Goal: Transaction & Acquisition: Purchase product/service

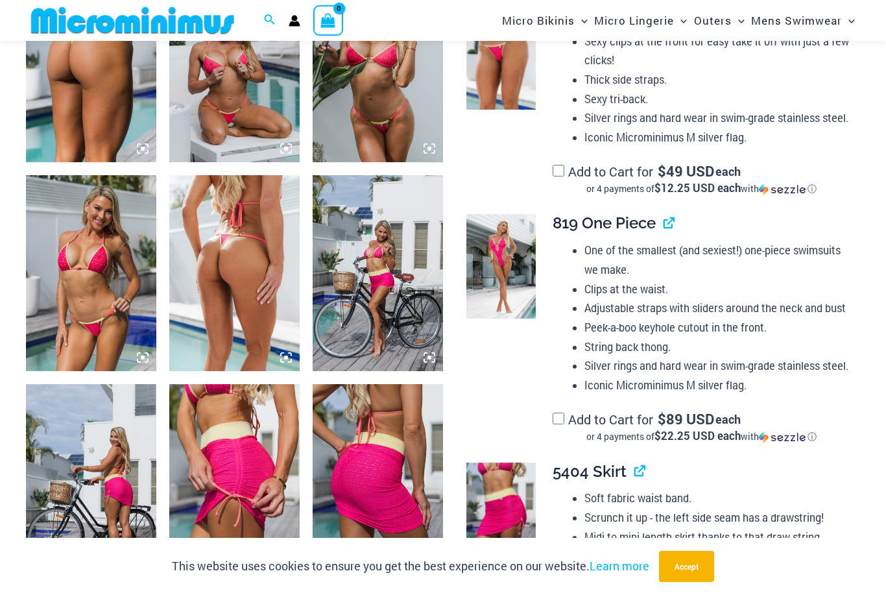
scroll to position [1218, 0]
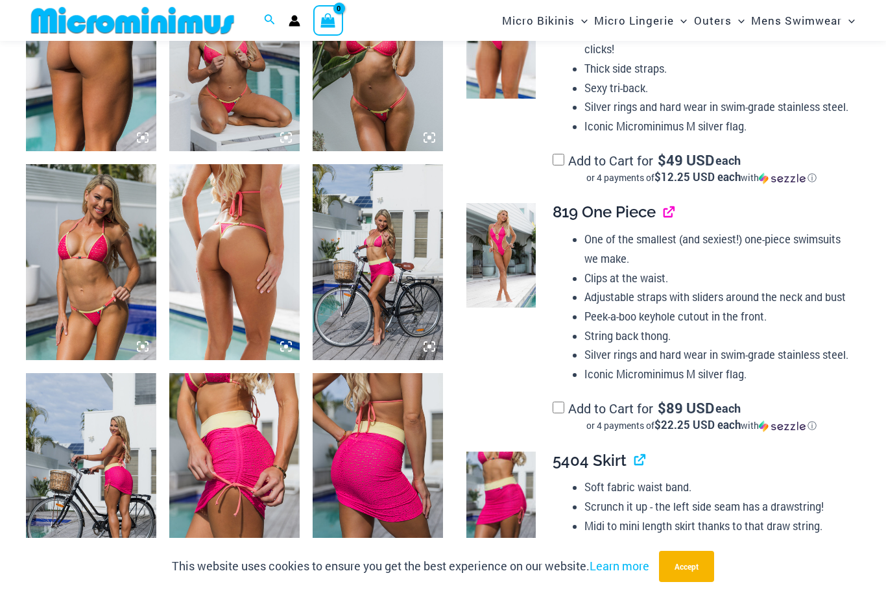
click at [663, 202] on link "View product" at bounding box center [663, 211] width 0 height 19
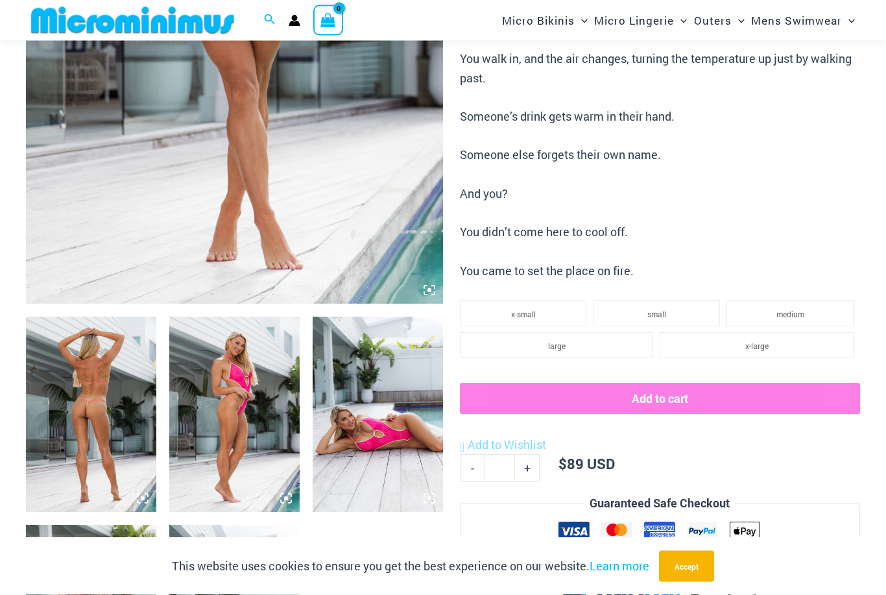
scroll to position [442, 0]
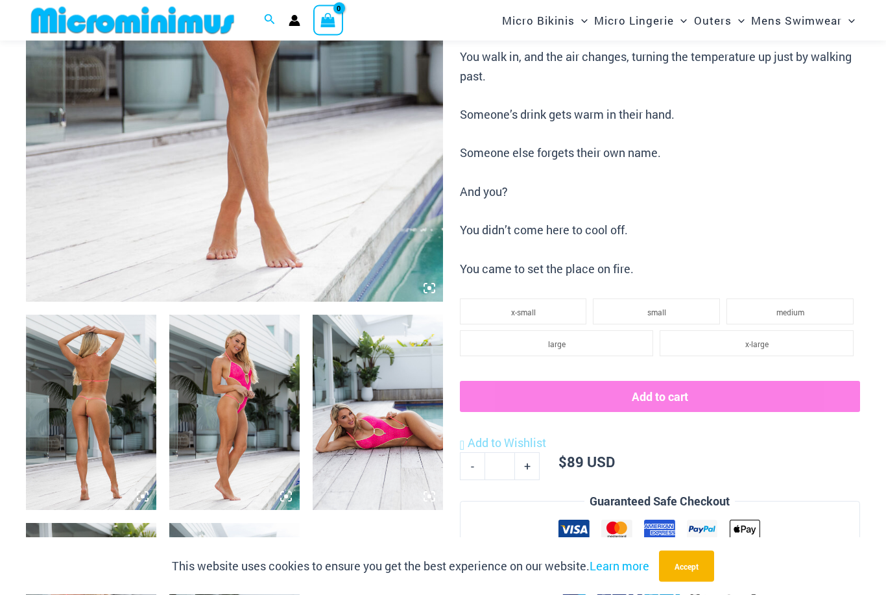
click at [114, 382] on img at bounding box center [91, 412] width 130 height 195
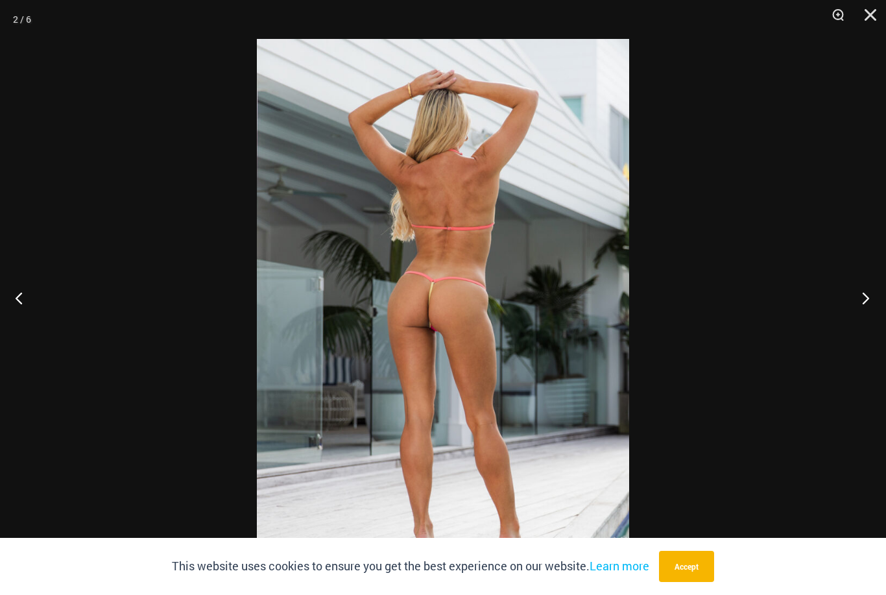
click at [873, 320] on button "Next" at bounding box center [861, 297] width 49 height 65
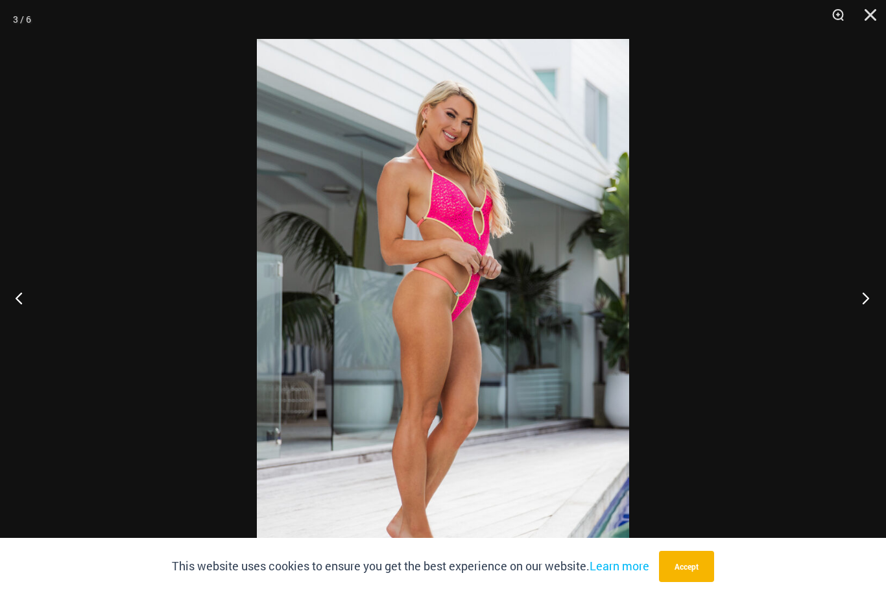
click at [868, 321] on button "Next" at bounding box center [861, 297] width 49 height 65
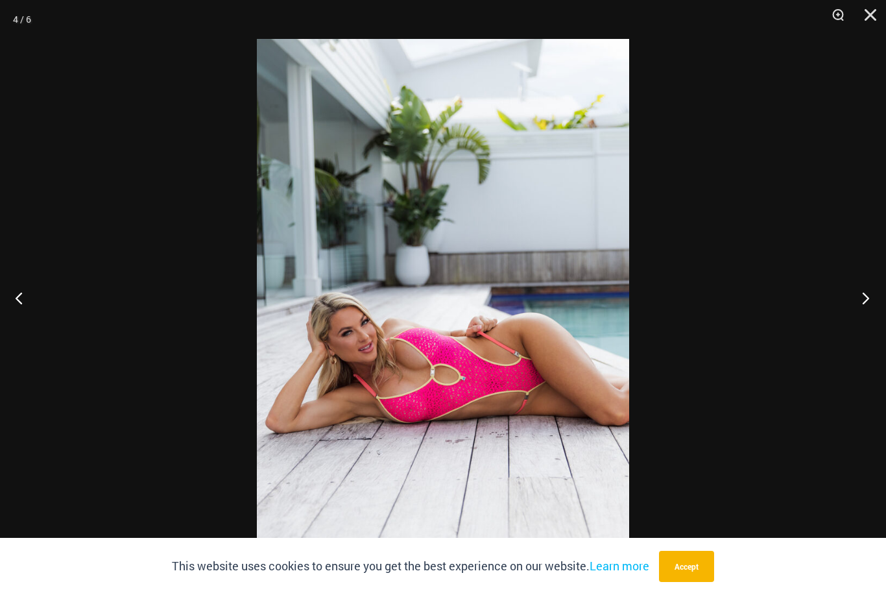
click at [870, 323] on button "Next" at bounding box center [861, 297] width 49 height 65
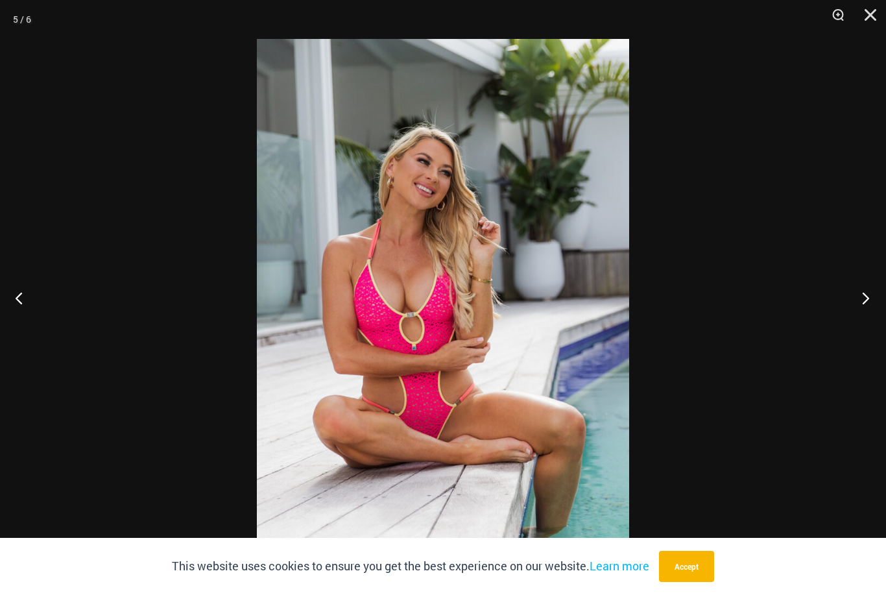
click at [870, 328] on button "Next" at bounding box center [861, 297] width 49 height 65
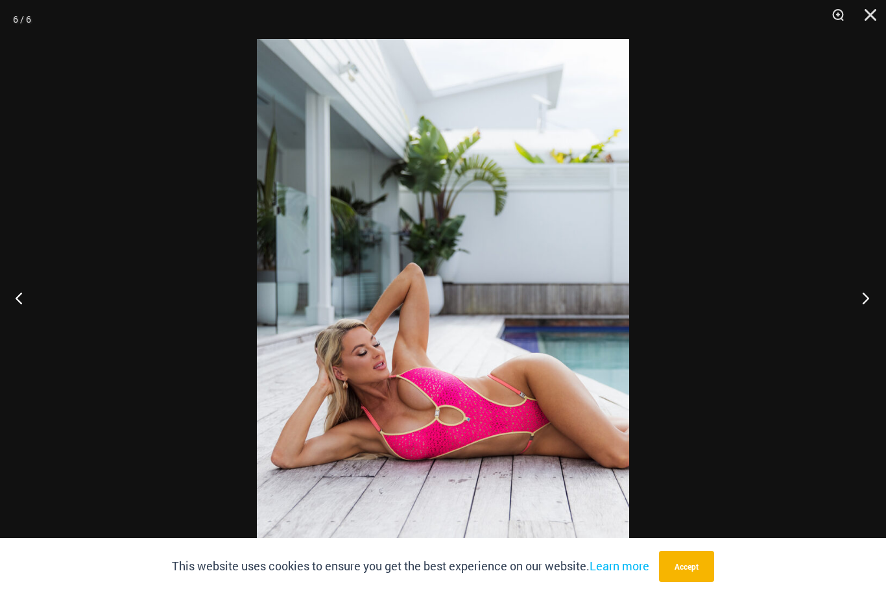
click at [869, 328] on button "Next" at bounding box center [861, 297] width 49 height 65
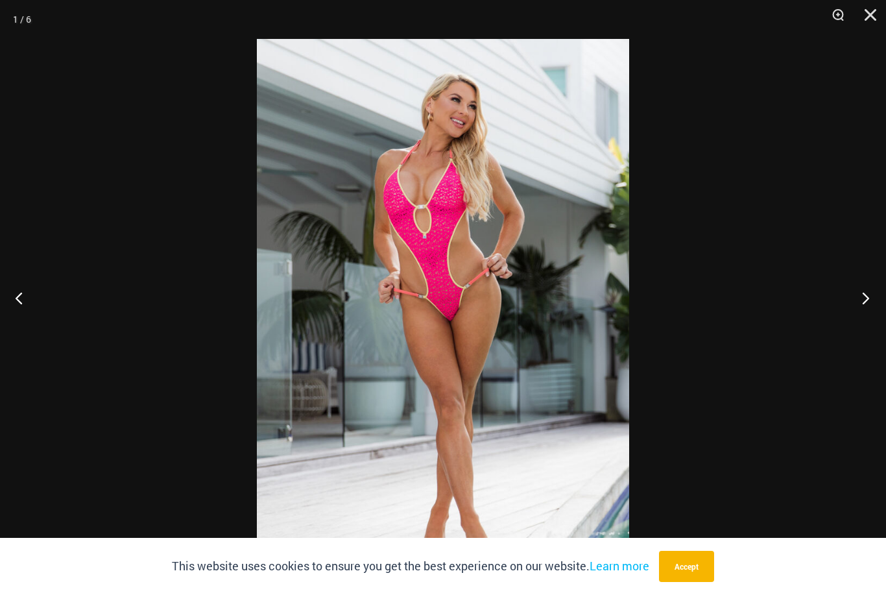
click at [867, 328] on button "Next" at bounding box center [861, 297] width 49 height 65
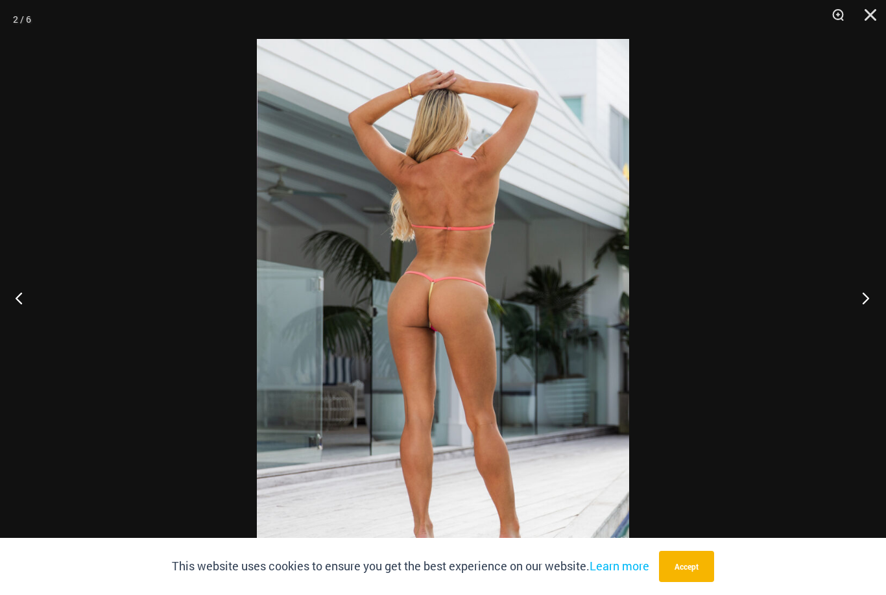
click at [866, 328] on button "Next" at bounding box center [861, 297] width 49 height 65
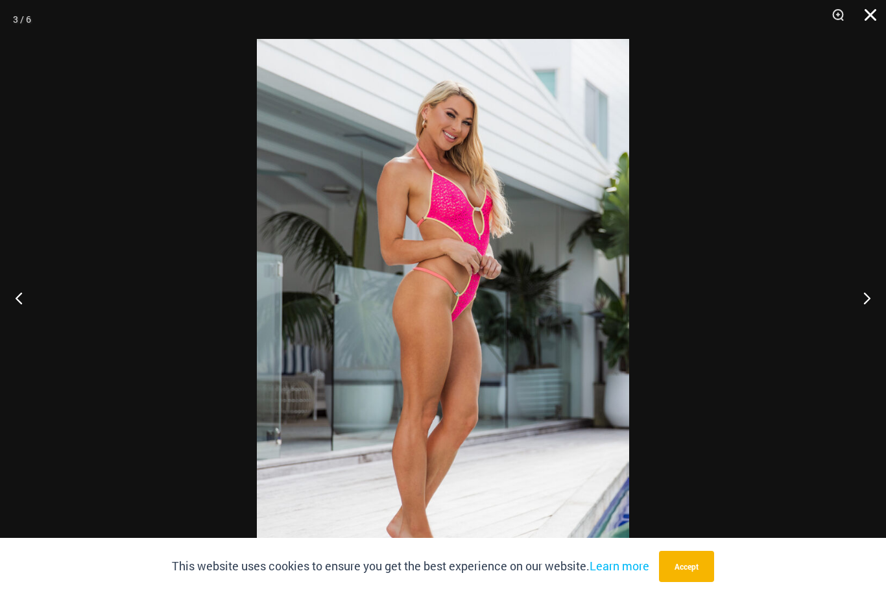
click at [868, 20] on button "Close" at bounding box center [866, 19] width 32 height 39
